Goal: Information Seeking & Learning: Find specific fact

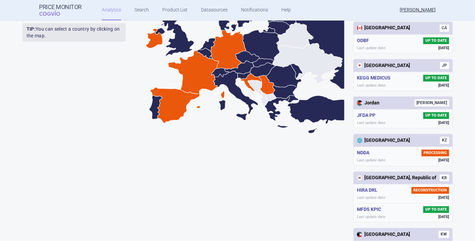
scroll to position [187, 0]
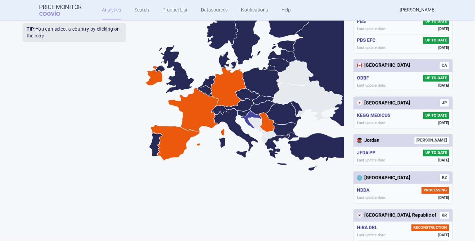
click at [248, 112] on icon at bounding box center [251, 120] width 21 height 18
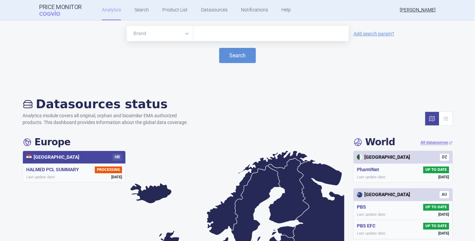
scroll to position [0, 0]
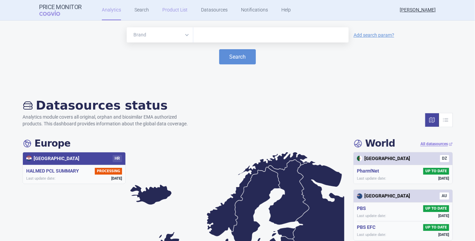
click at [175, 9] on link "Product List" at bounding box center [174, 10] width 25 height 20
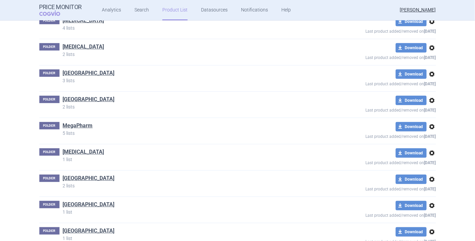
scroll to position [219, 0]
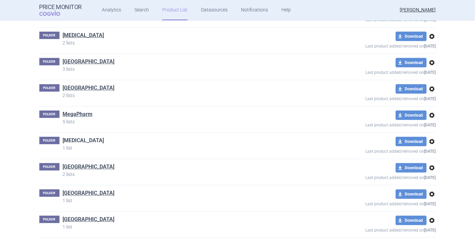
click at [74, 138] on link "[MEDICAL_DATA]" at bounding box center [83, 140] width 41 height 7
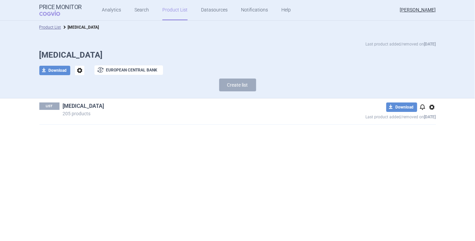
click at [72, 106] on link "[MEDICAL_DATA]" at bounding box center [83, 105] width 41 height 7
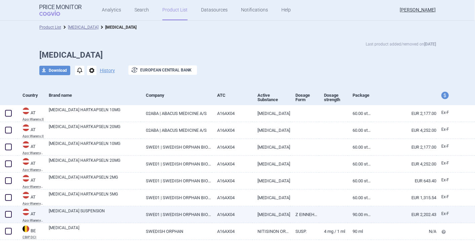
click at [333, 214] on link at bounding box center [333, 212] width 29 height 12
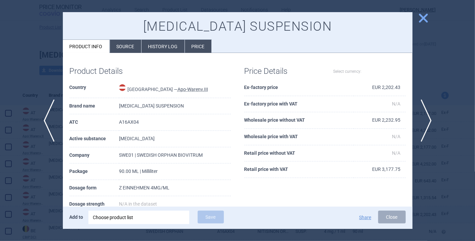
select select "EUR"
click at [422, 17] on span "close" at bounding box center [424, 18] width 12 height 12
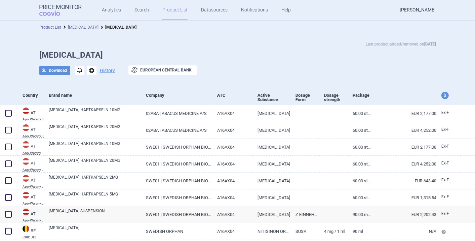
click at [407, 45] on p "Last product added/removed on [DATE]" at bounding box center [401, 44] width 70 height 7
drag, startPoint x: 407, startPoint y: 45, endPoint x: 402, endPoint y: 61, distance: 17.0
click at [402, 61] on div "Last product added/removed on [DATE] [MEDICAL_DATA] download Download notificat…" at bounding box center [238, 61] width 424 height 41
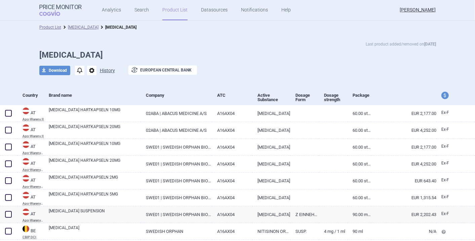
click at [108, 70] on button "History" at bounding box center [107, 70] width 15 height 5
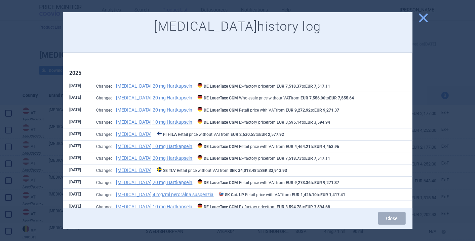
click at [424, 17] on span "close" at bounding box center [424, 18] width 12 height 12
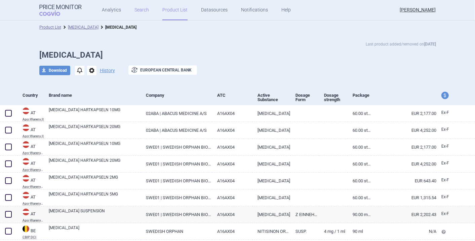
click at [138, 10] on link "Search" at bounding box center [142, 10] width 14 height 20
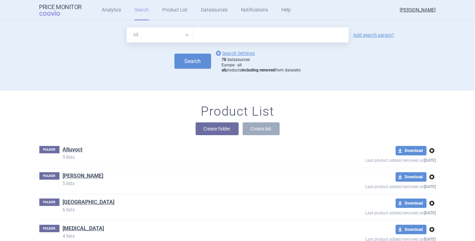
click at [207, 32] on input "text" at bounding box center [270, 34] width 155 height 15
type input "[MEDICAL_DATA]"
click at [187, 64] on button "Search" at bounding box center [193, 60] width 37 height 15
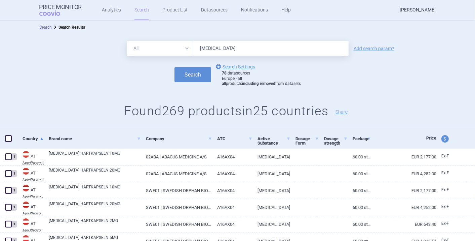
click at [273, 84] on strong "including removed" at bounding box center [258, 83] width 33 height 5
drag, startPoint x: 273, startPoint y: 84, endPoint x: 356, endPoint y: 84, distance: 82.8
click at [356, 84] on div "Search options Search Settings 78 datasources Europe - all all products includi…" at bounding box center [237, 75] width 475 height 24
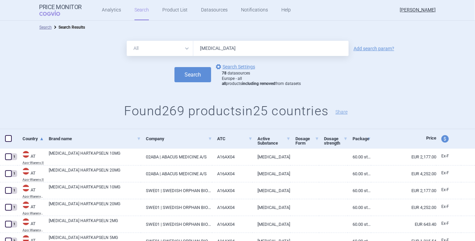
click at [376, 99] on div "All Brand Name ATC Company Active Substance Country Newer than [MEDICAL_DATA] A…" at bounding box center [237, 81] width 475 height 95
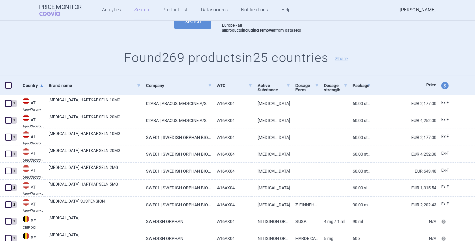
scroll to position [112, 0]
